Goal: Task Accomplishment & Management: Manage account settings

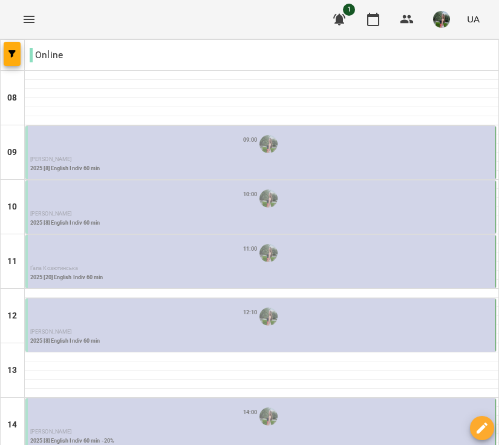
click at [128, 151] on div "09:00" at bounding box center [261, 144] width 463 height 23
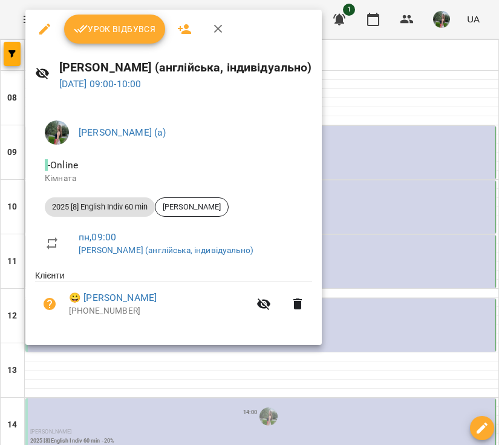
scroll to position [-1, 0]
click at [100, 28] on span "Урок відбувся" at bounding box center [115, 29] width 82 height 15
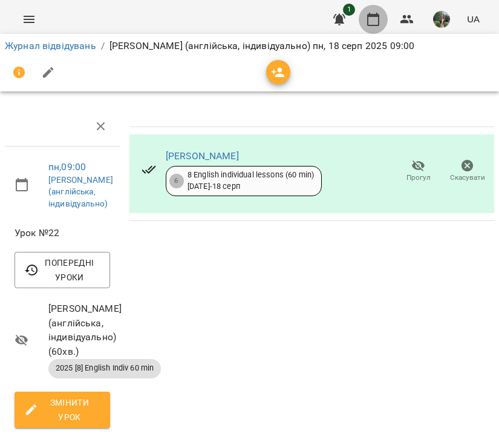
click at [379, 22] on icon "button" at bounding box center [373, 19] width 15 height 15
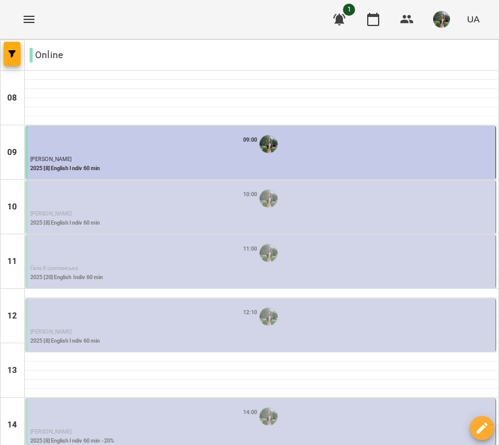
scroll to position [93, 0]
click at [142, 210] on p "[PERSON_NAME]" at bounding box center [261, 214] width 463 height 8
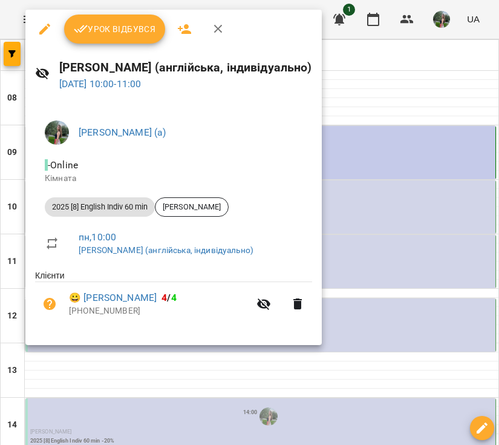
click at [116, 28] on span "Урок відбувся" at bounding box center [115, 29] width 82 height 15
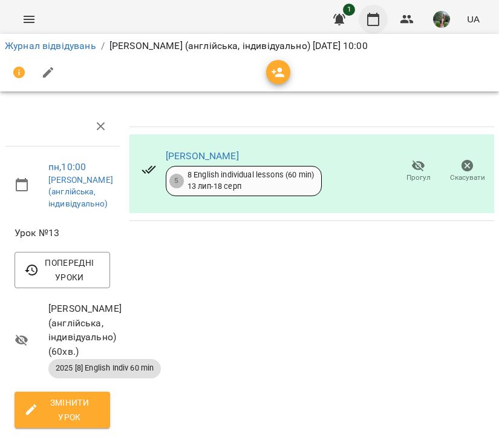
click at [372, 15] on icon "button" at bounding box center [373, 19] width 12 height 13
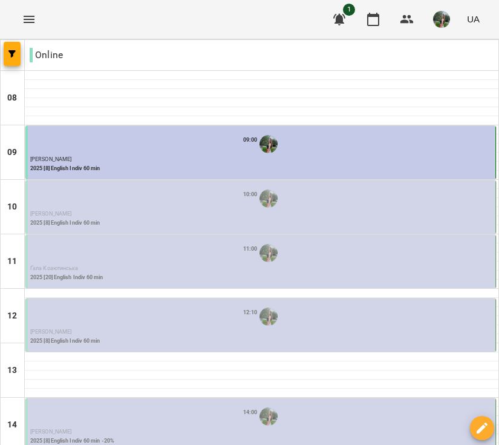
click at [102, 214] on p "[PERSON_NAME]" at bounding box center [261, 214] width 463 height 8
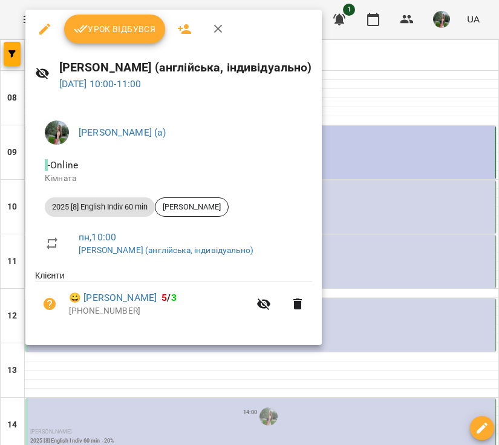
click at [116, 30] on span "Урок відбувся" at bounding box center [115, 29] width 82 height 15
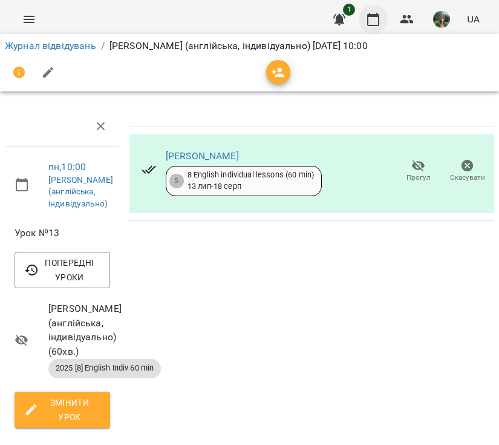
click at [378, 17] on icon "button" at bounding box center [373, 19] width 12 height 13
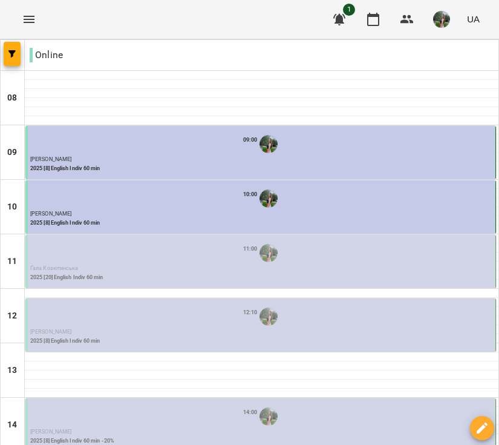
scroll to position [24, 0]
click at [143, 241] on div "11:00" at bounding box center [261, 252] width 463 height 23
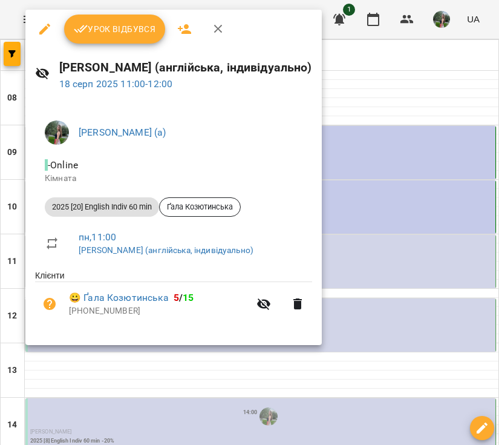
click at [108, 19] on button "Урок відбувся" at bounding box center [115, 29] width 102 height 29
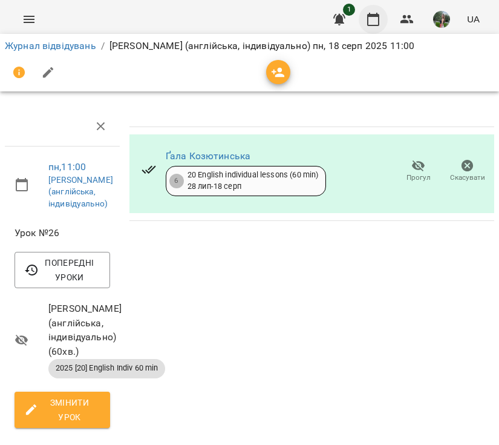
click at [379, 21] on icon "button" at bounding box center [373, 19] width 15 height 15
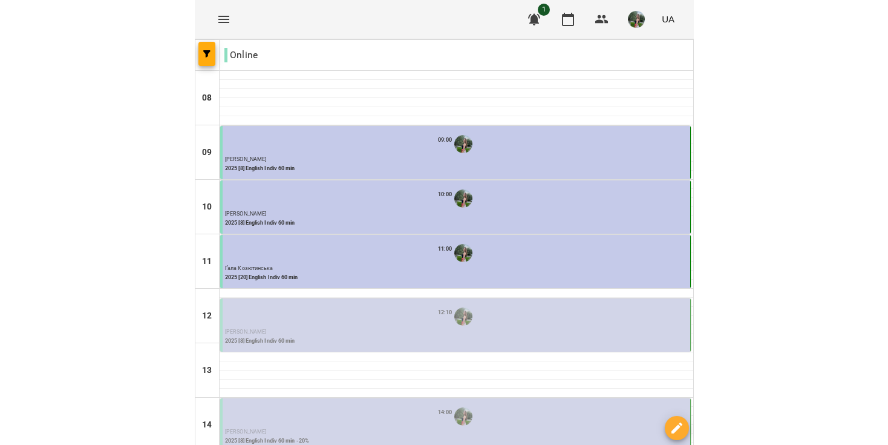
scroll to position [298, 0]
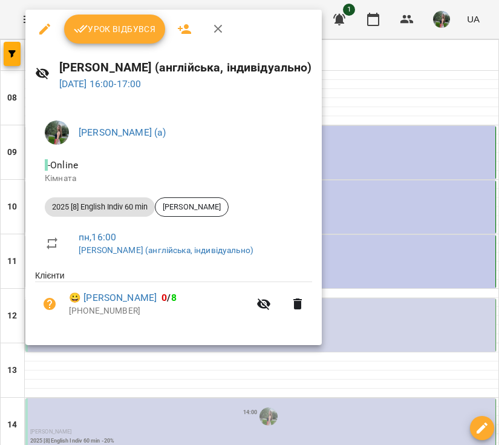
click at [354, 305] on div at bounding box center [249, 222] width 499 height 445
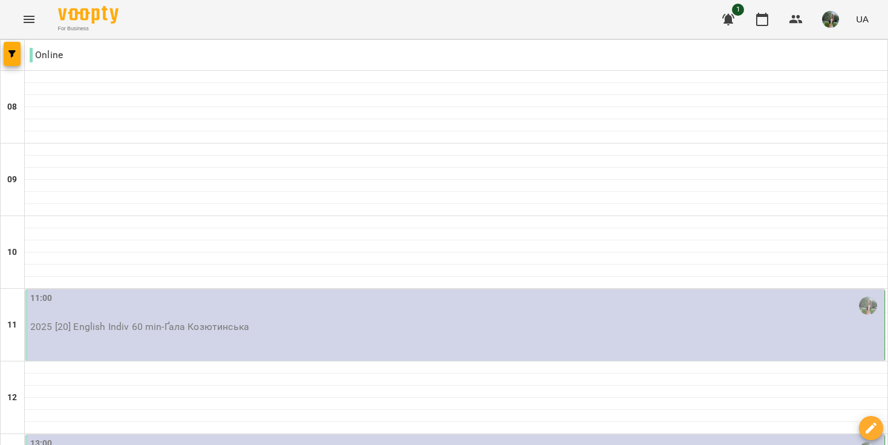
scroll to position [344, 0]
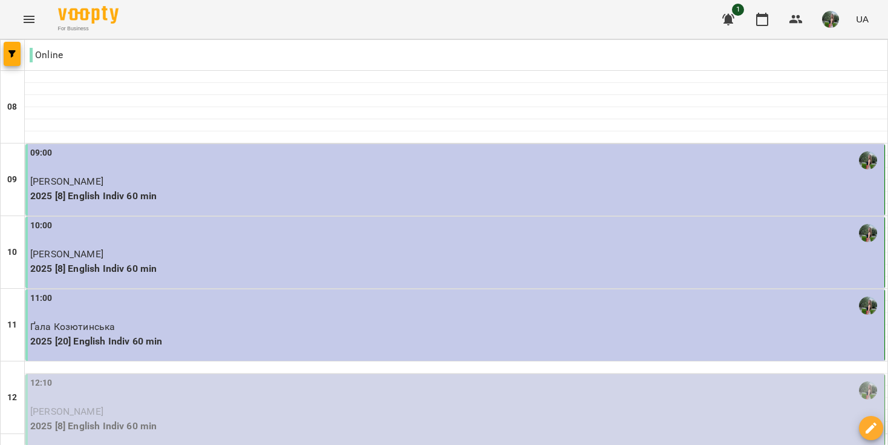
scroll to position [316, 0]
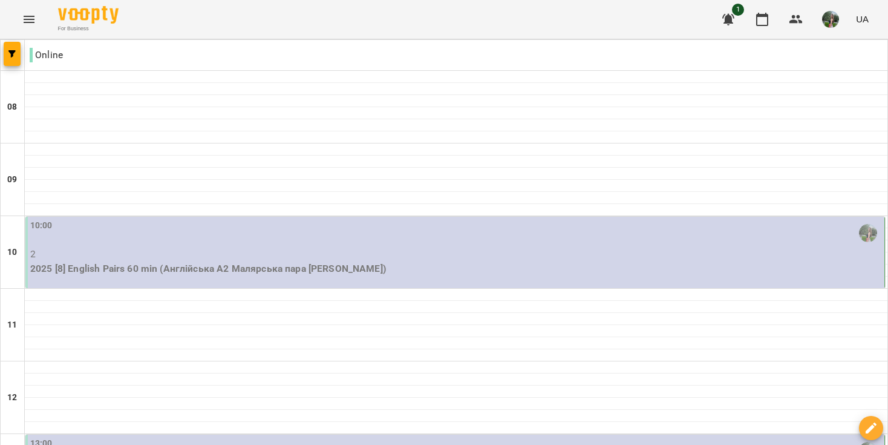
scroll to position [-1, 0]
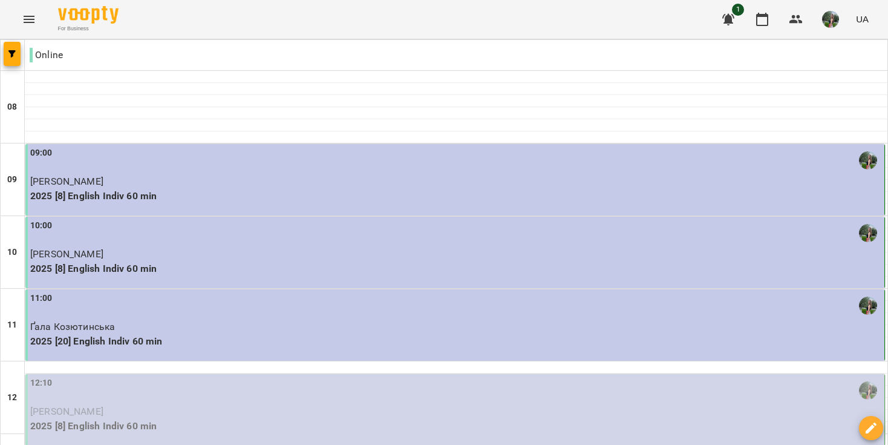
scroll to position [211, 0]
click at [302, 376] on div "12:10" at bounding box center [456, 390] width 852 height 28
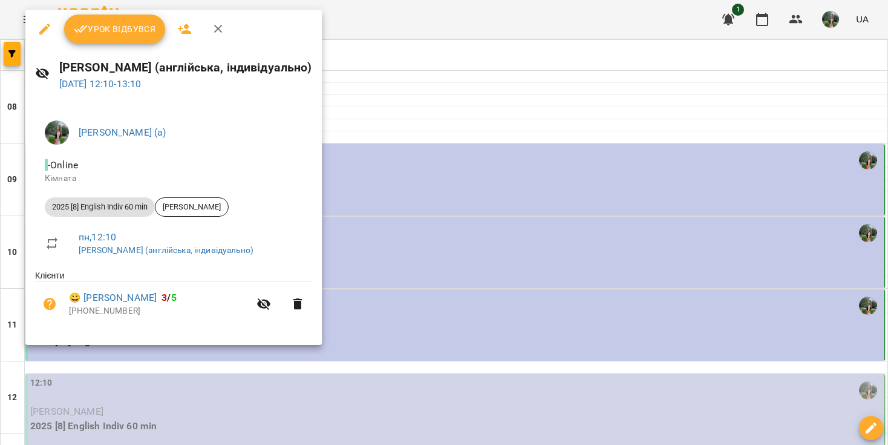
click at [120, 28] on span "Урок відбувся" at bounding box center [115, 29] width 82 height 15
